Goal: Download file/media

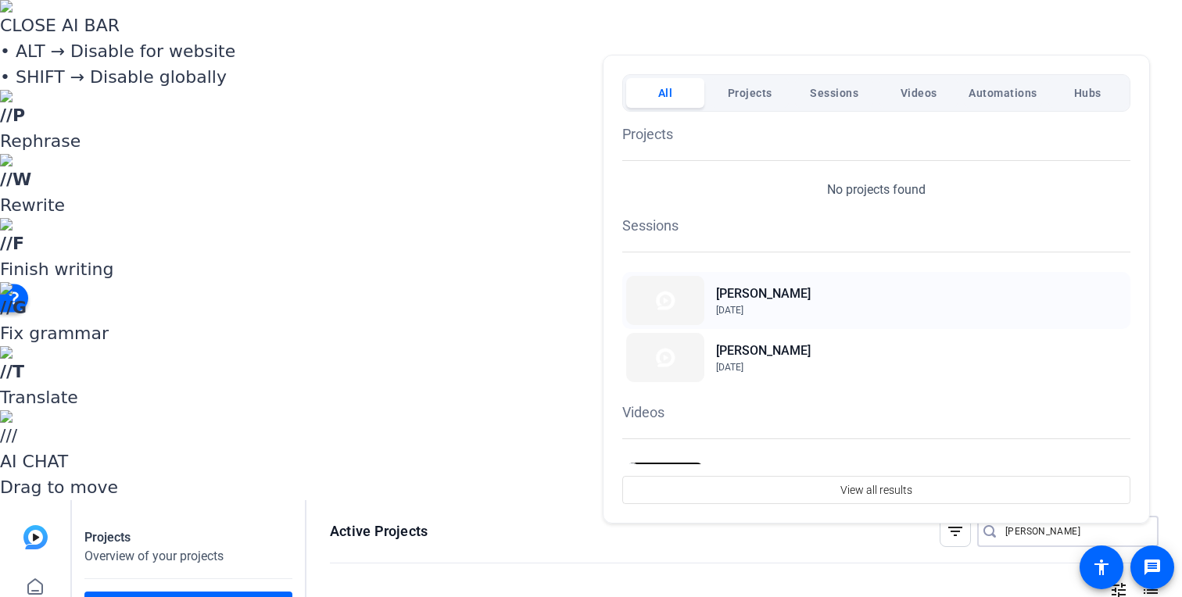
click at [776, 303] on span "Jul 3, 2025" at bounding box center [763, 310] width 95 height 14
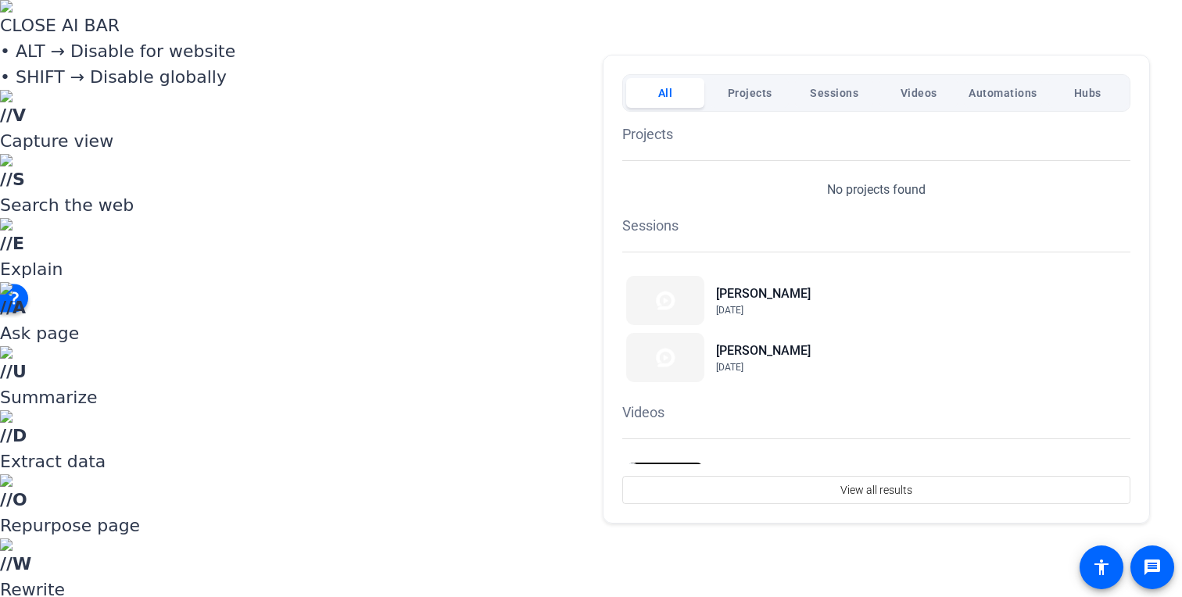
click at [1034, 33] on div at bounding box center [591, 298] width 1182 height 597
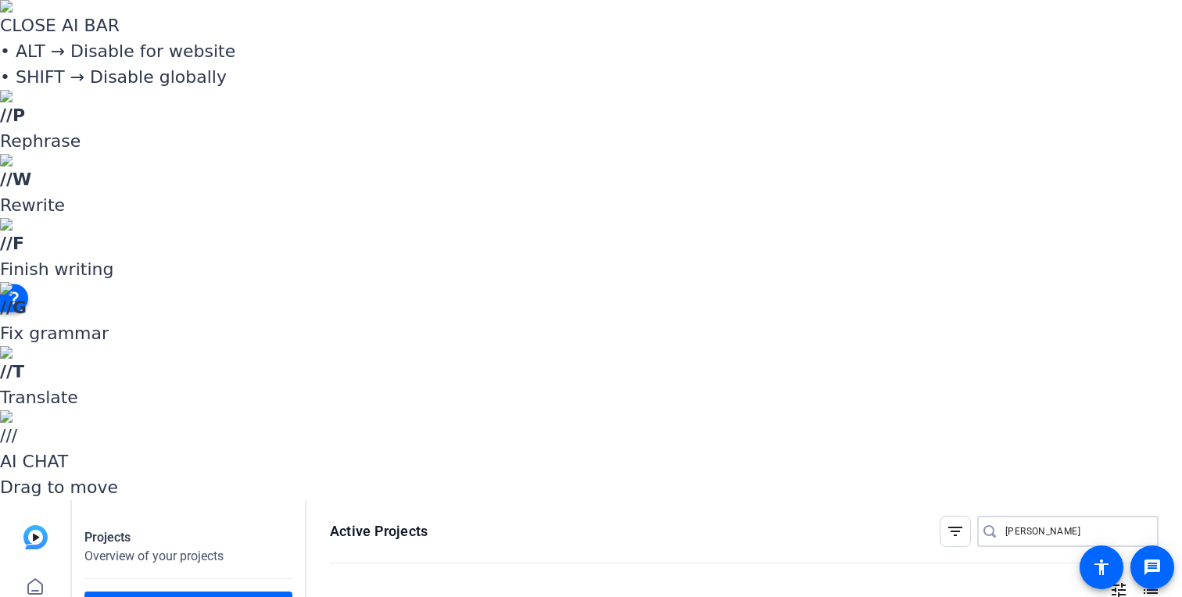
click at [1026, 522] on input "todd" at bounding box center [1075, 531] width 141 height 19
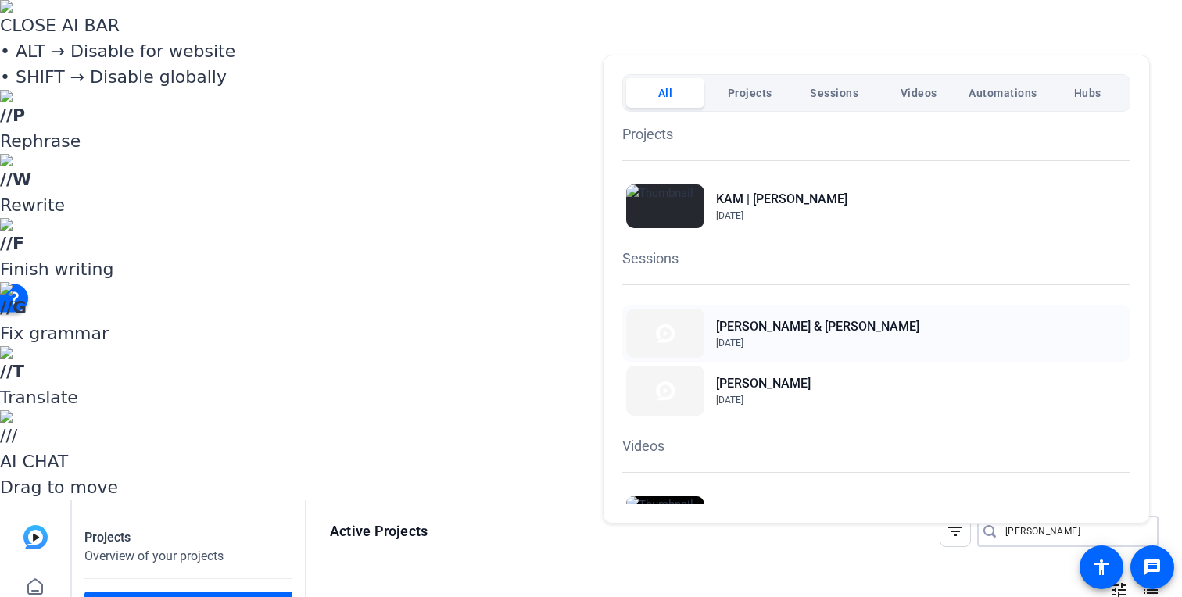
click at [814, 325] on h2 "Michael & Jamila Weaver" at bounding box center [817, 326] width 203 height 19
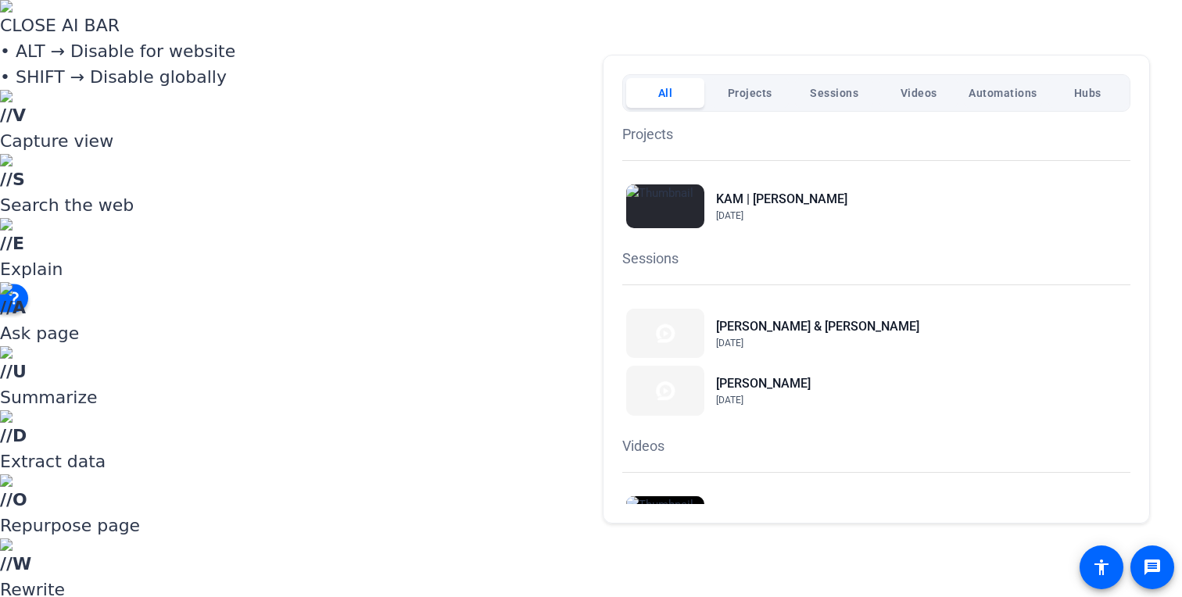
click at [1035, 32] on div at bounding box center [591, 298] width 1182 height 597
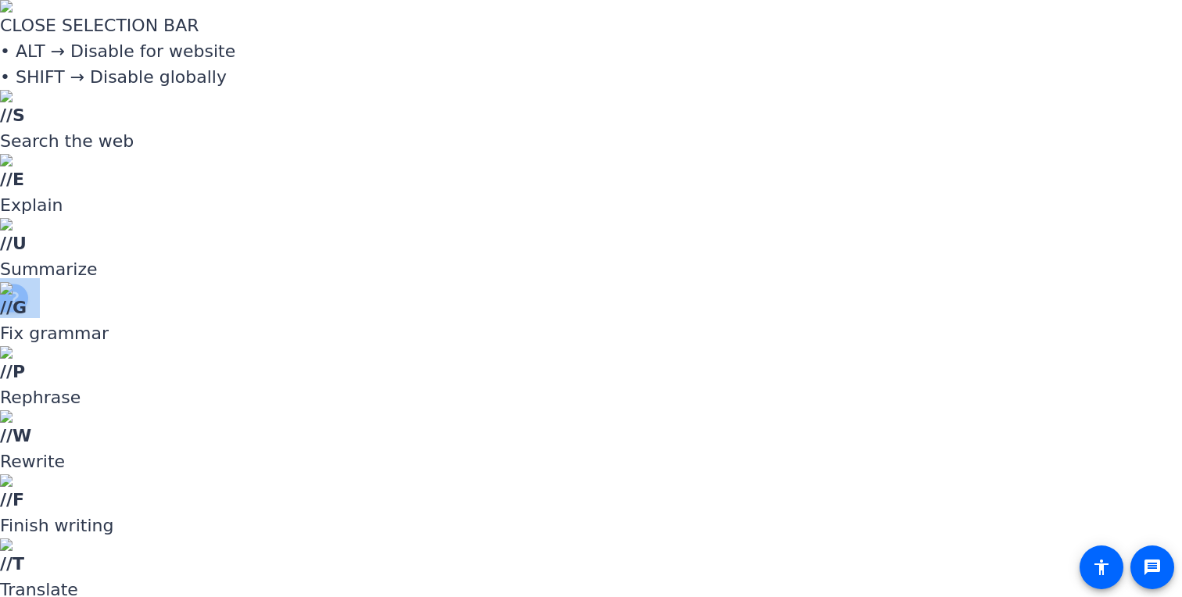
drag, startPoint x: 1032, startPoint y: 33, endPoint x: 967, endPoint y: 29, distance: 65.0
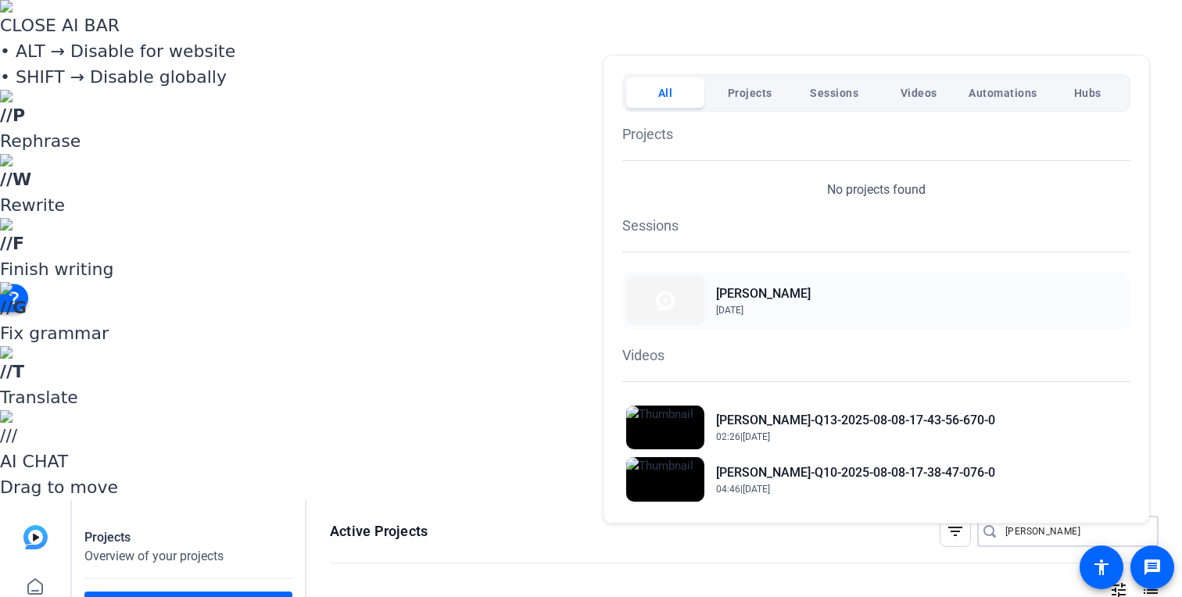
type input "emily"
click at [758, 297] on h2 "[PERSON_NAME]" at bounding box center [763, 294] width 95 height 19
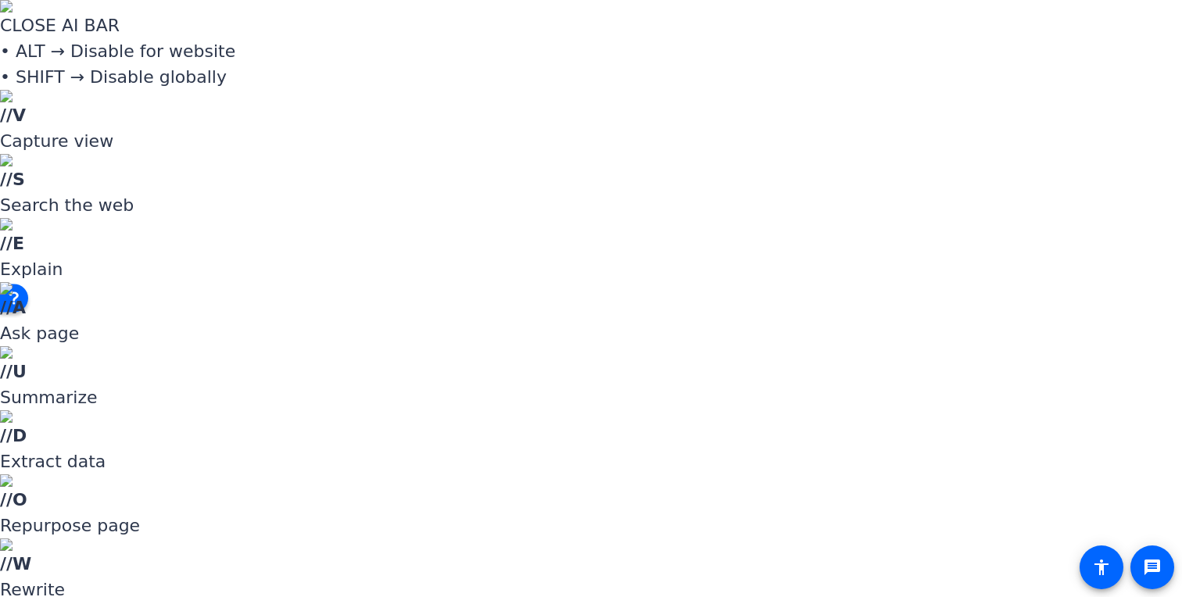
scroll to position [176, 0]
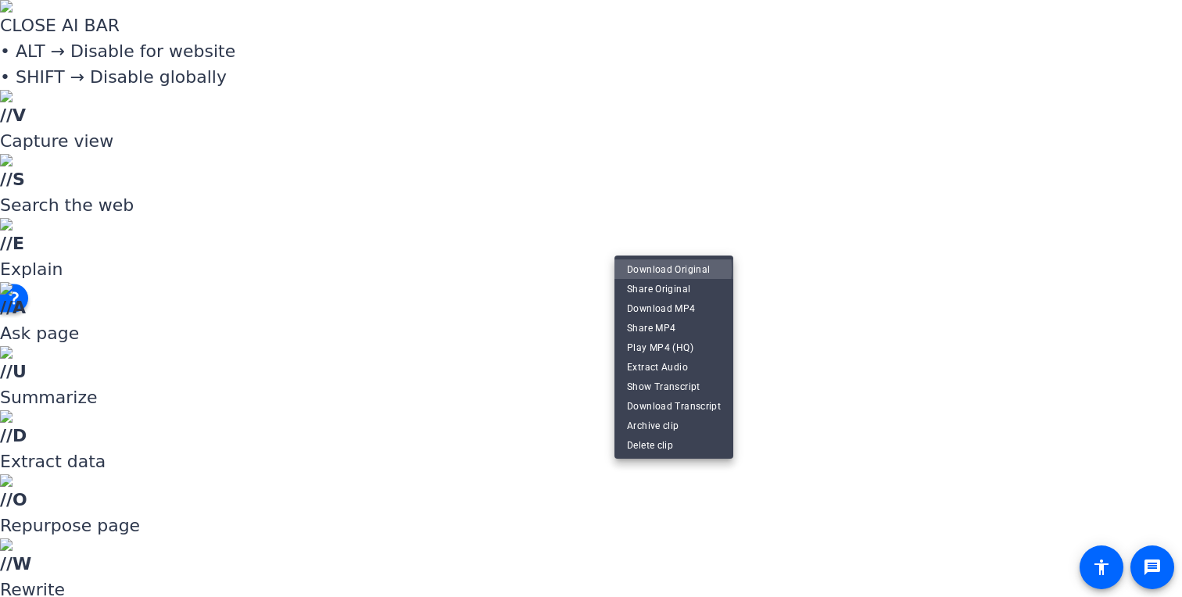
click at [667, 269] on span "Download Original" at bounding box center [674, 269] width 94 height 19
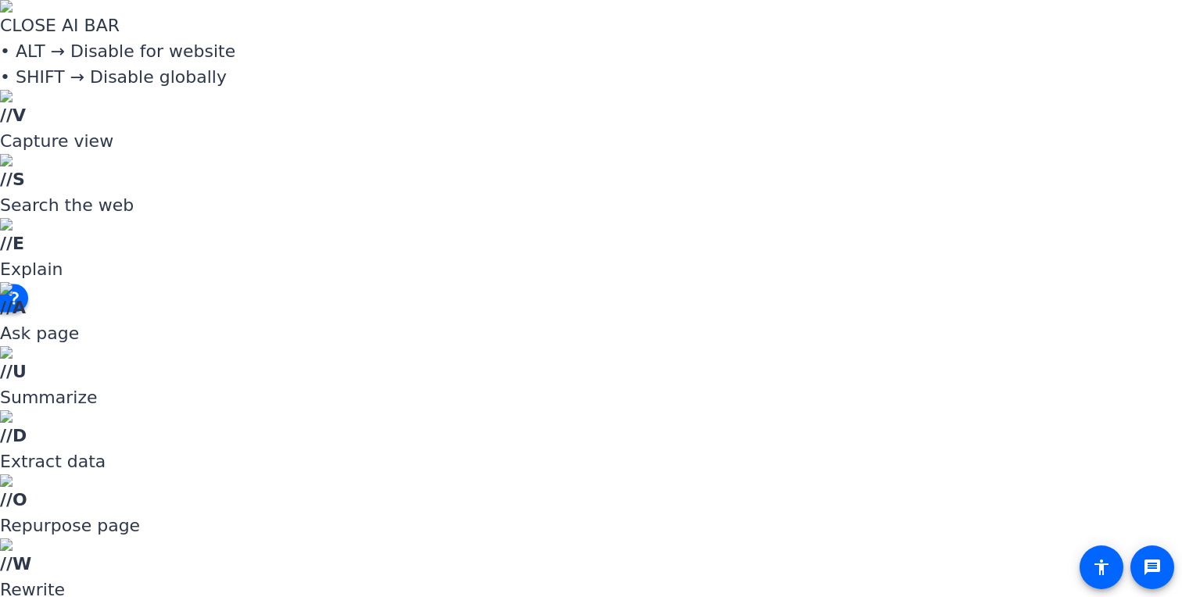
scroll to position [88, 0]
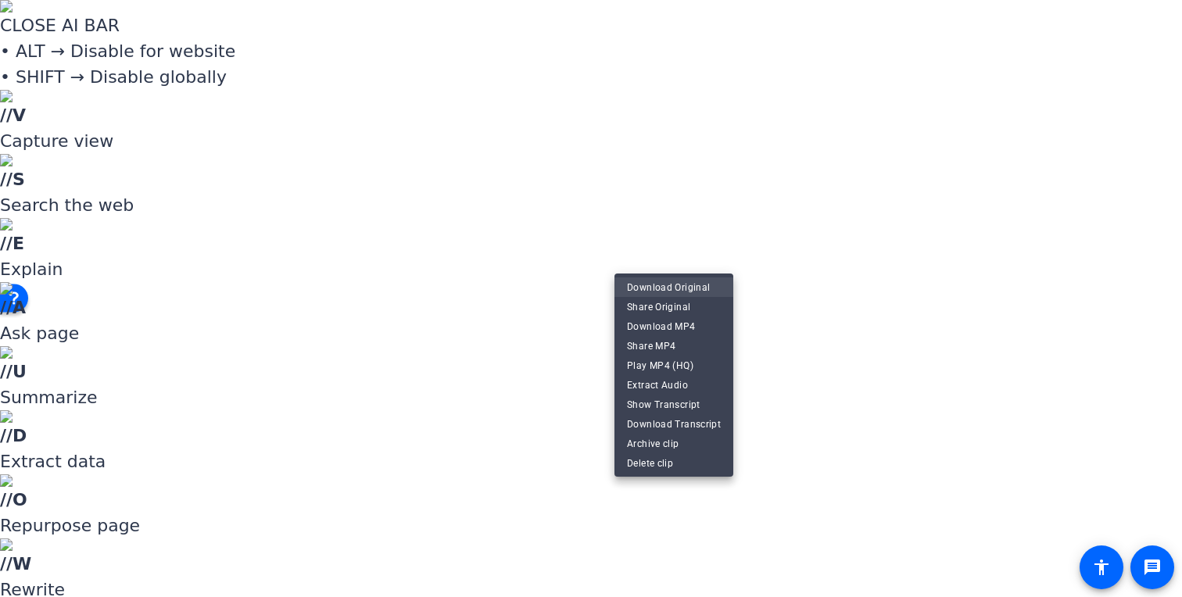
click at [690, 287] on span "Download Original" at bounding box center [674, 287] width 94 height 19
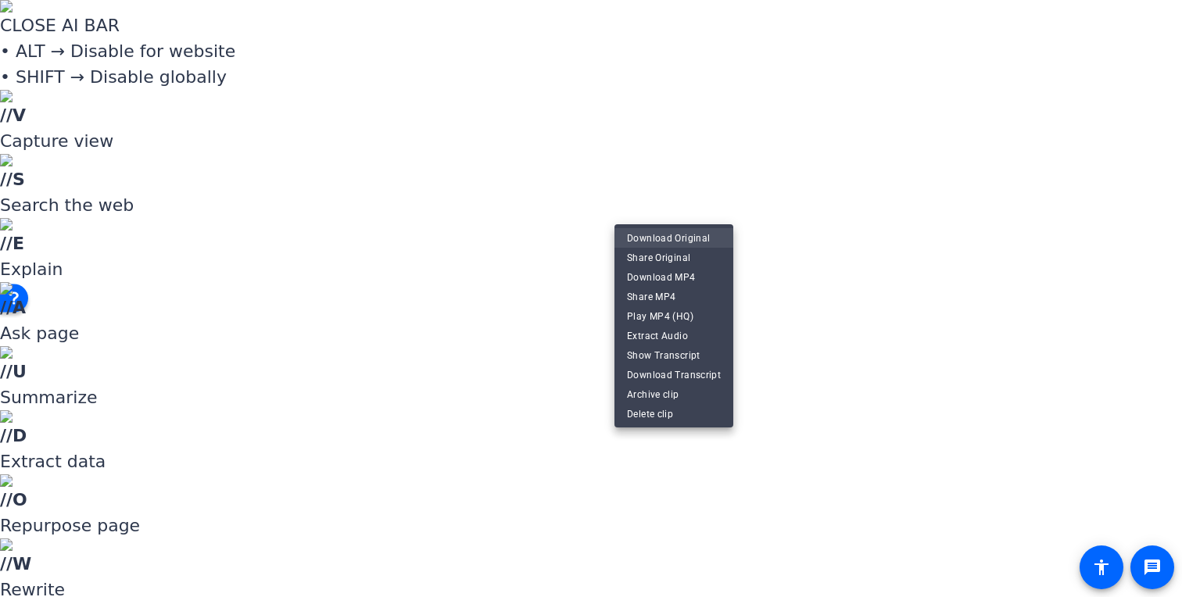
click at [705, 240] on span "Download Original" at bounding box center [674, 238] width 94 height 19
